Goal: Check status

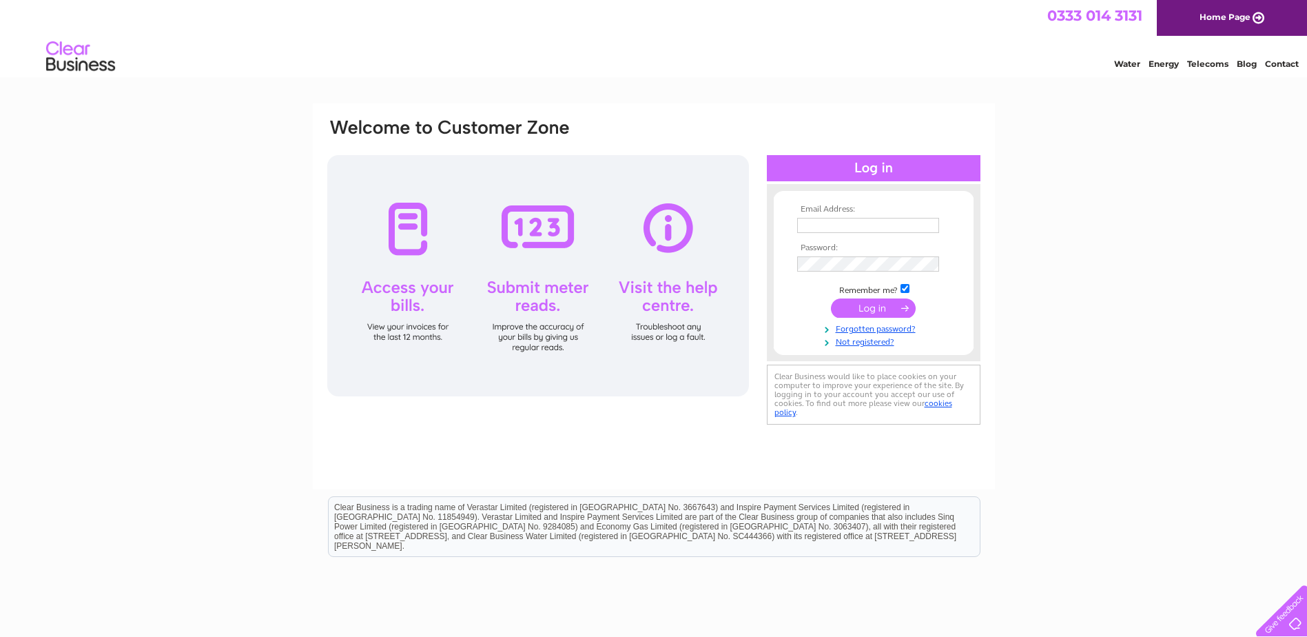
type input "[EMAIL_ADDRESS][DOMAIN_NAME]"
click at [886, 309] on input "submit" at bounding box center [873, 307] width 85 height 19
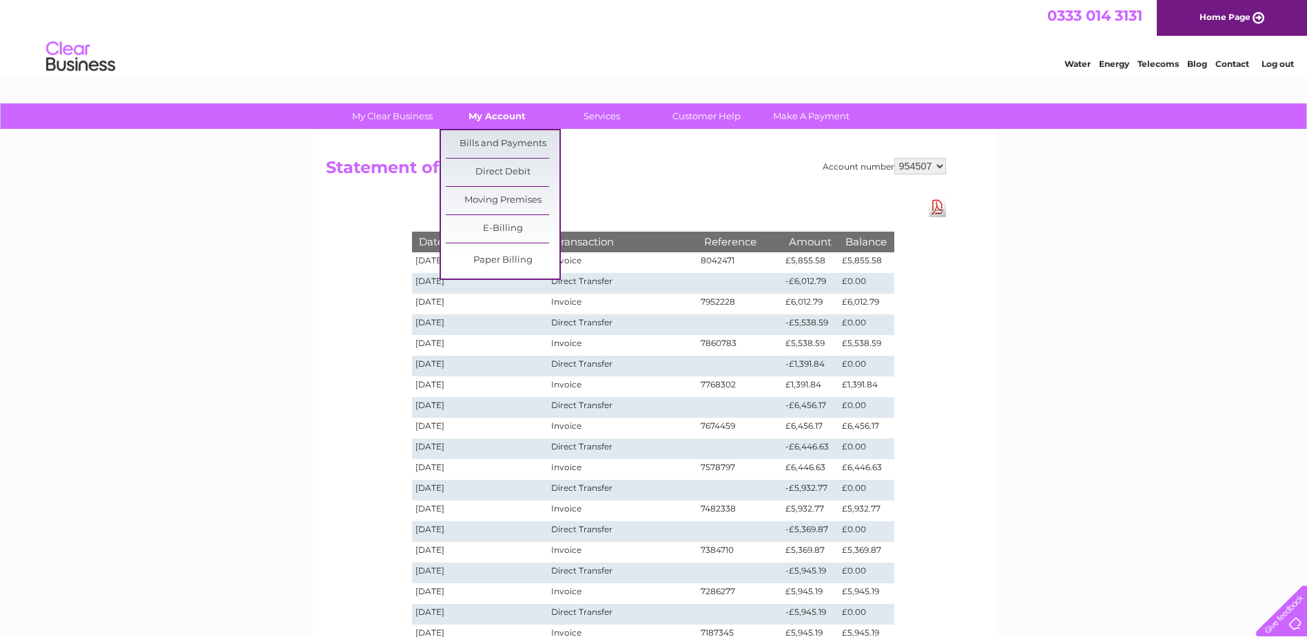
click at [497, 122] on link "My Account" at bounding box center [497, 115] width 114 height 25
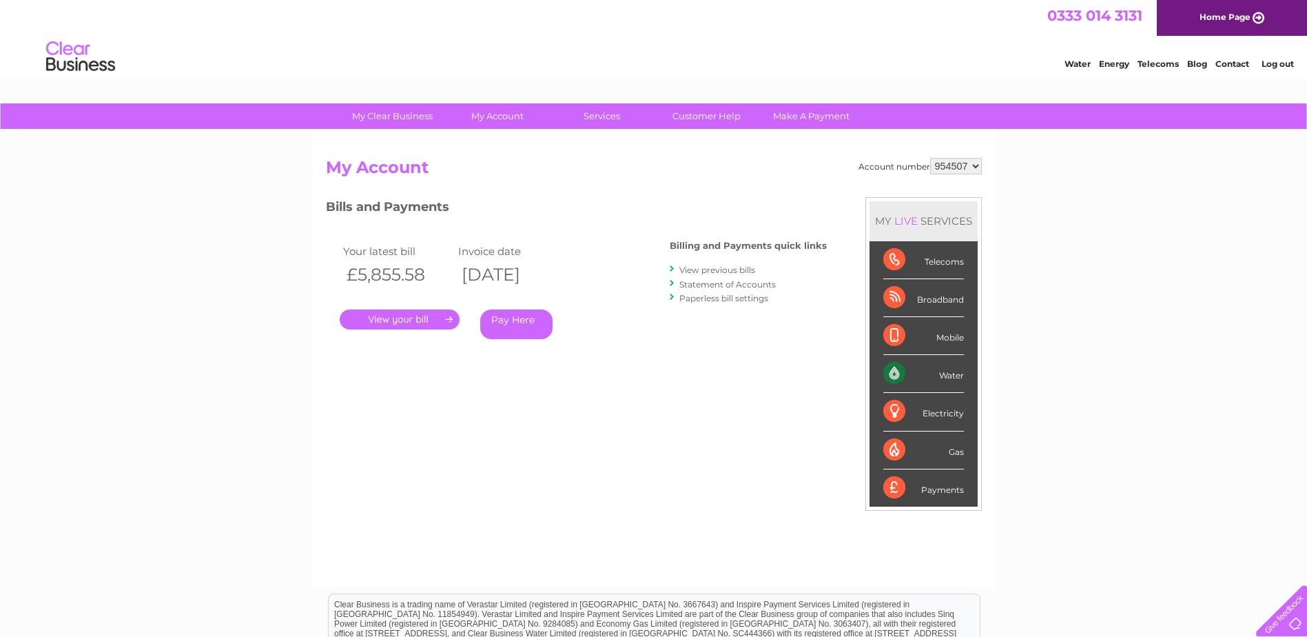
click at [407, 320] on link "." at bounding box center [400, 319] width 120 height 20
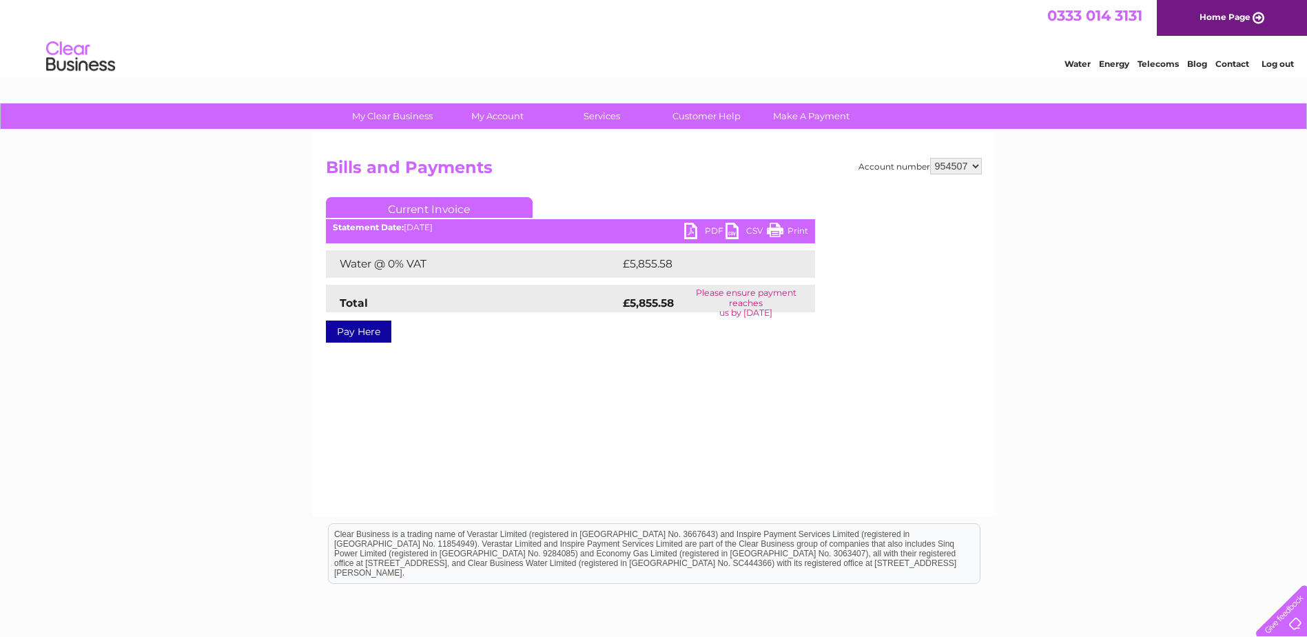
click at [690, 226] on link "PDF" at bounding box center [704, 233] width 41 height 20
